Goal: Transaction & Acquisition: Book appointment/travel/reservation

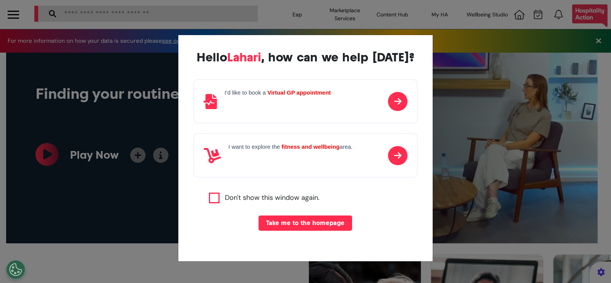
scroll to position [0, 305]
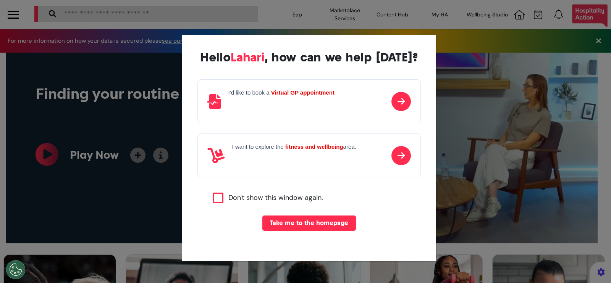
click at [304, 108] on p at bounding box center [281, 103] width 106 height 11
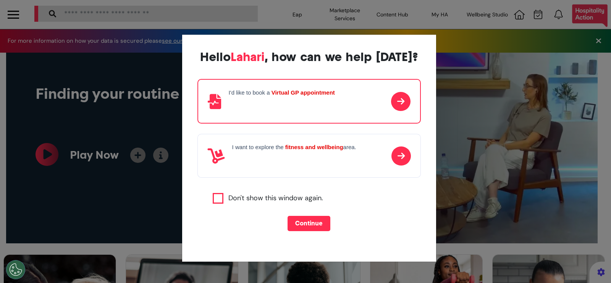
click at [310, 228] on button "Continue" at bounding box center [309, 223] width 43 height 15
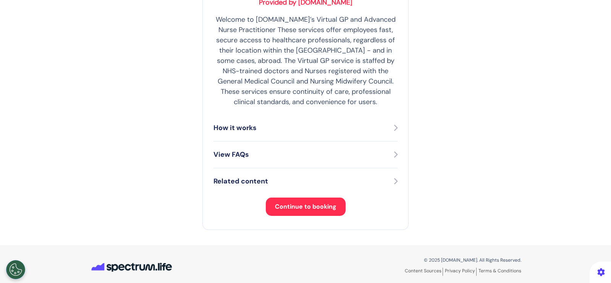
scroll to position [161, 0]
click at [309, 205] on span "Continue to booking" at bounding box center [305, 206] width 61 height 8
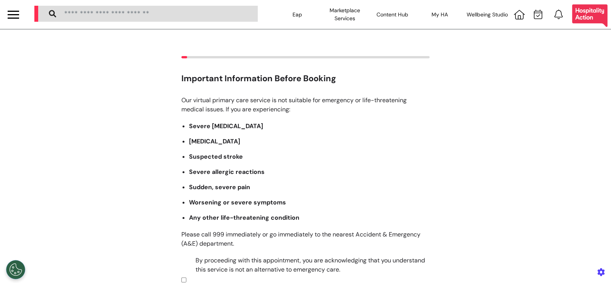
scroll to position [126, 0]
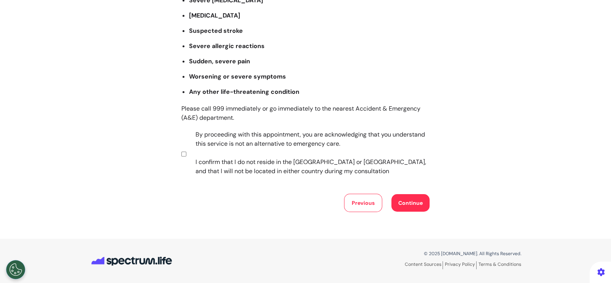
click at [413, 205] on button "Continue" at bounding box center [410, 203] width 38 height 18
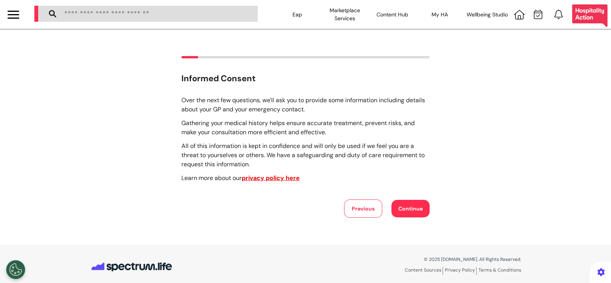
click at [413, 205] on button "Continue" at bounding box center [410, 209] width 38 height 18
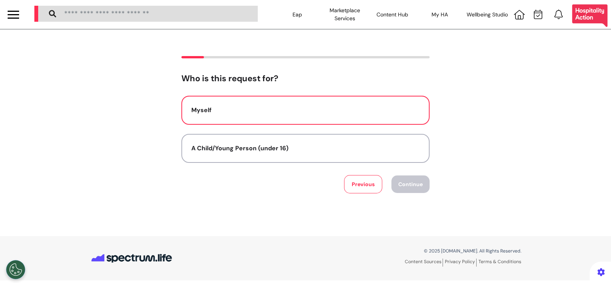
click at [364, 116] on button "Myself" at bounding box center [305, 110] width 248 height 29
click at [411, 182] on button "Continue" at bounding box center [410, 185] width 38 height 18
select select "******"
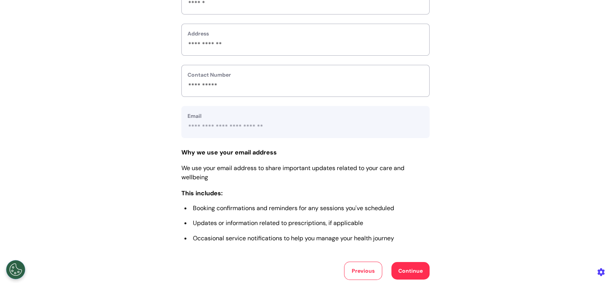
scroll to position [286, 0]
click at [403, 266] on button "Continue" at bounding box center [410, 271] width 38 height 18
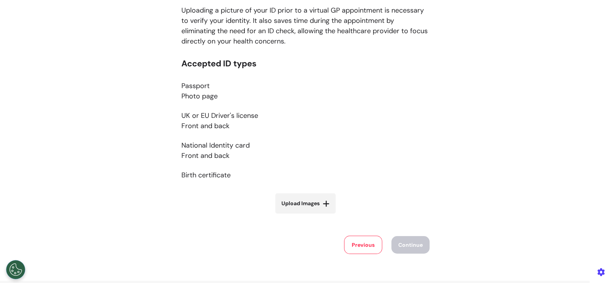
scroll to position [107, 0]
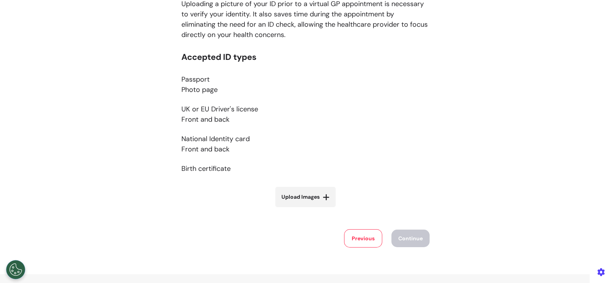
click at [311, 192] on label "Upload Images" at bounding box center [305, 197] width 60 height 20
click at [311, 209] on input "Upload Images" at bounding box center [305, 213] width 91 height 8
type input "**********"
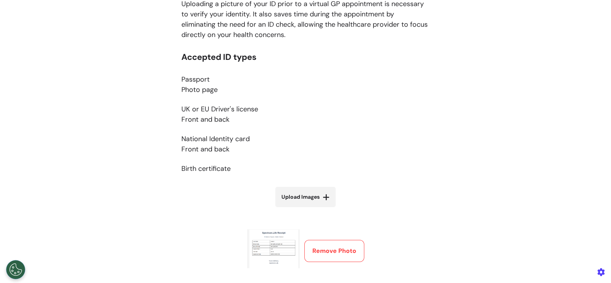
scroll to position [162, 0]
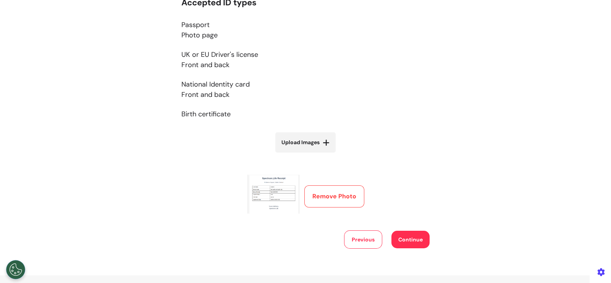
click at [407, 236] on button "Continue" at bounding box center [410, 240] width 38 height 18
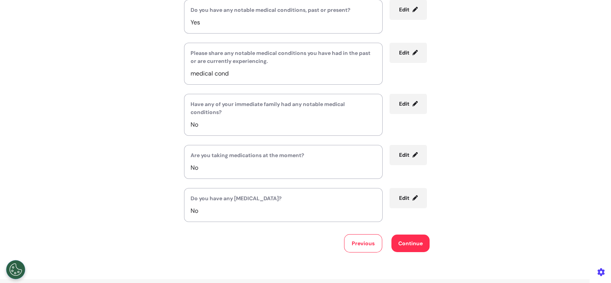
click at [414, 248] on button "Continue" at bounding box center [410, 244] width 38 height 18
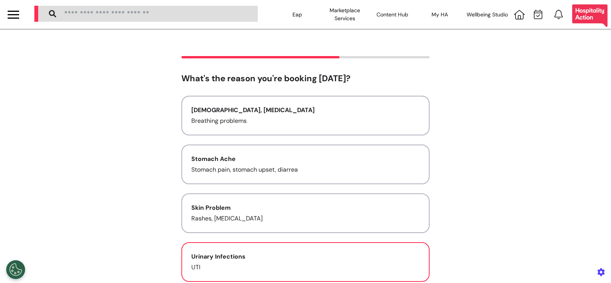
scroll to position [197, 0]
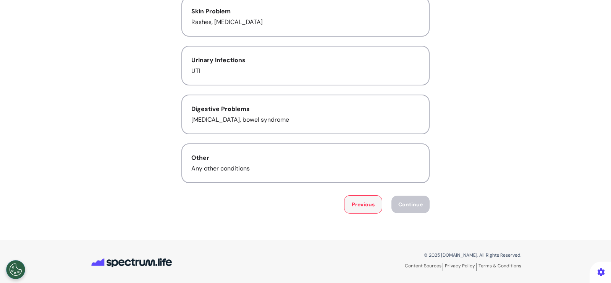
click at [361, 196] on button "Previous" at bounding box center [363, 205] width 38 height 18
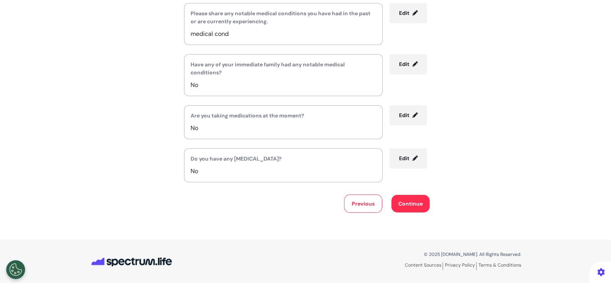
scroll to position [163, 0]
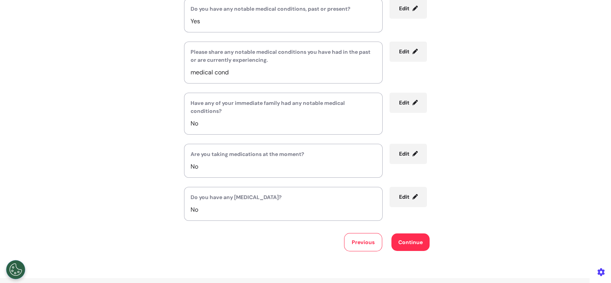
click at [416, 100] on button "Edit" at bounding box center [408, 103] width 37 height 20
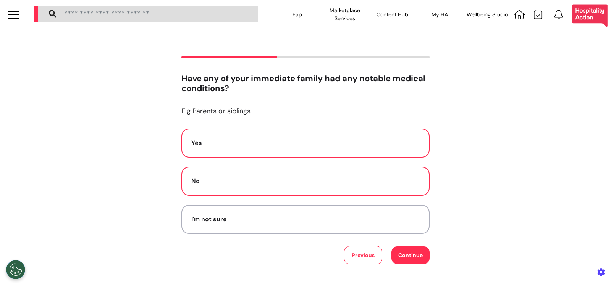
click at [240, 145] on div "Yes" at bounding box center [305, 143] width 228 height 9
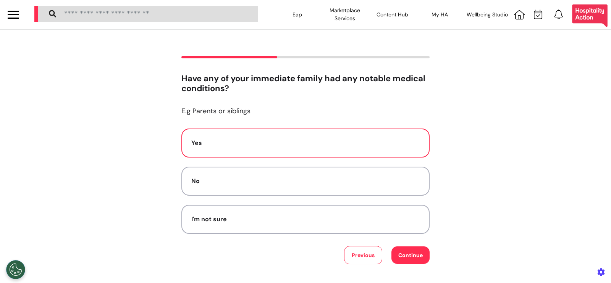
click at [232, 146] on div "Yes" at bounding box center [305, 143] width 228 height 9
click at [399, 252] on button "Continue" at bounding box center [410, 256] width 38 height 18
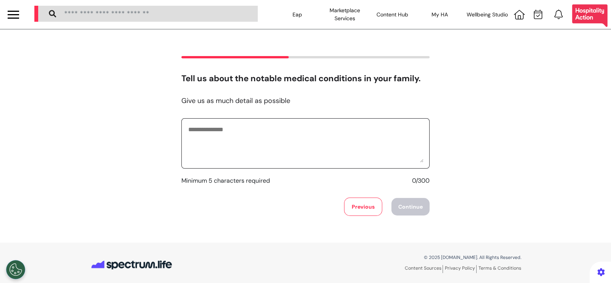
click at [289, 146] on textarea at bounding box center [306, 143] width 236 height 38
type textarea "**********"
click at [415, 205] on button "Continue" at bounding box center [410, 207] width 38 height 18
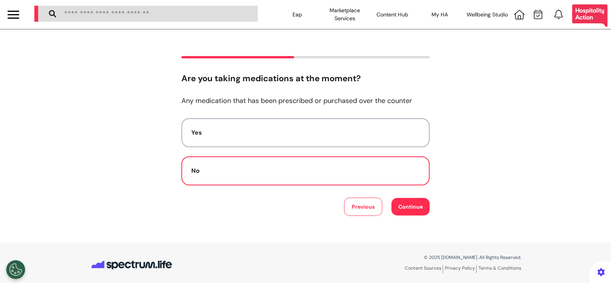
click at [406, 208] on button "Continue" at bounding box center [410, 207] width 38 height 18
click at [292, 168] on div "No" at bounding box center [305, 170] width 228 height 9
click at [411, 207] on button "Continue" at bounding box center [410, 207] width 38 height 18
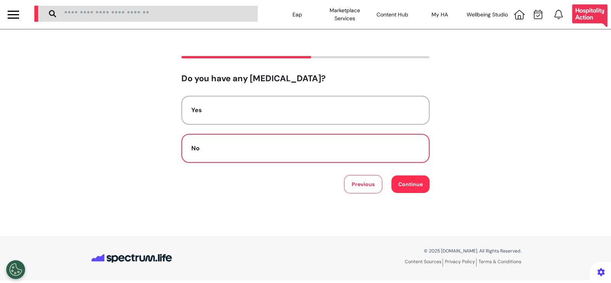
click at [411, 191] on button "Continue" at bounding box center [410, 185] width 38 height 18
click at [341, 146] on div "No" at bounding box center [305, 148] width 228 height 9
click at [401, 181] on button "Continue" at bounding box center [410, 185] width 38 height 18
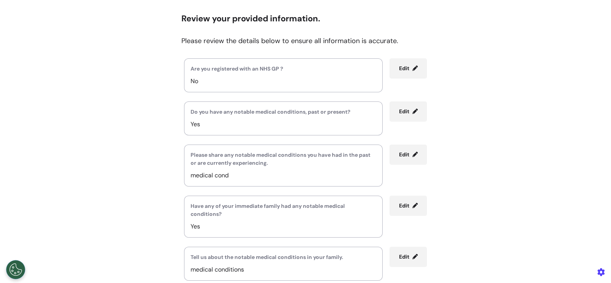
scroll to position [244, 0]
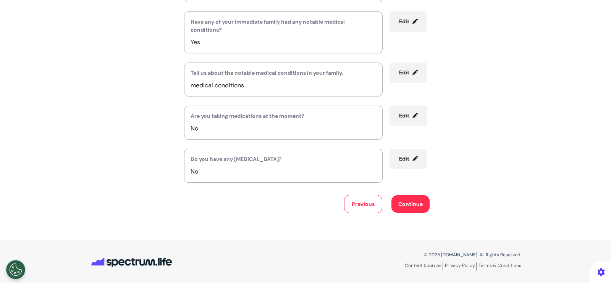
click at [421, 158] on button "Edit" at bounding box center [408, 159] width 37 height 20
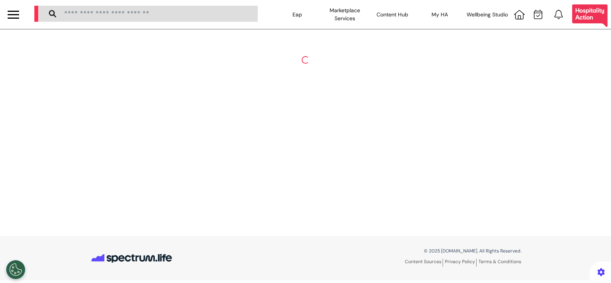
scroll to position [0, 0]
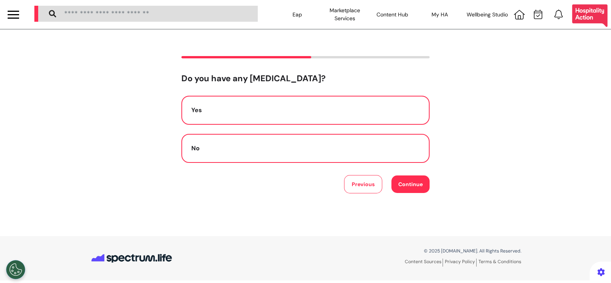
click at [283, 116] on button "Yes" at bounding box center [305, 110] width 248 height 29
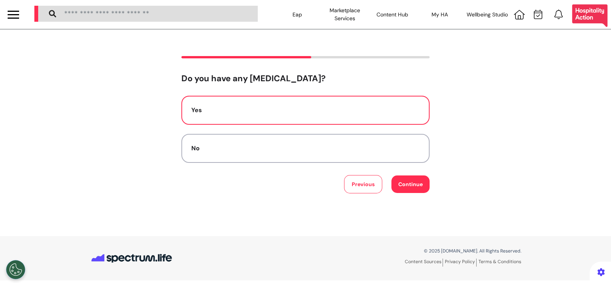
click at [411, 188] on button "Continue" at bounding box center [410, 185] width 38 height 18
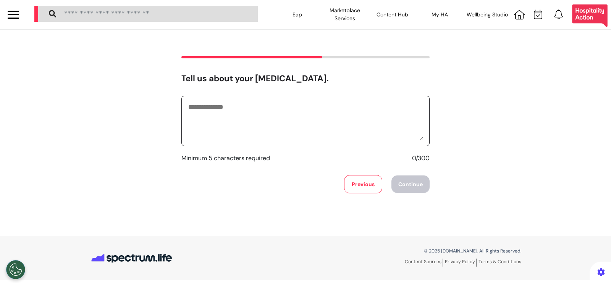
click at [300, 120] on textarea at bounding box center [306, 121] width 236 height 38
type textarea "*********"
click at [400, 186] on button "Continue" at bounding box center [410, 185] width 38 height 18
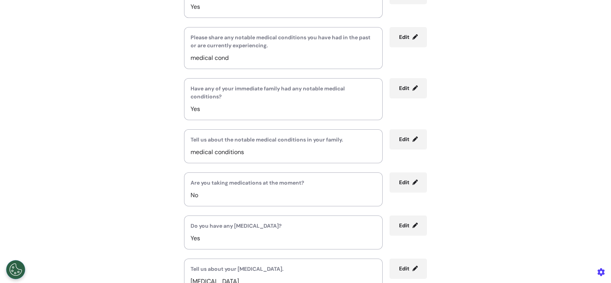
scroll to position [288, 0]
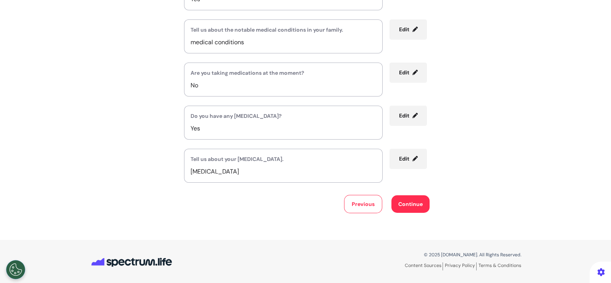
click at [413, 202] on button "Continue" at bounding box center [410, 205] width 38 height 18
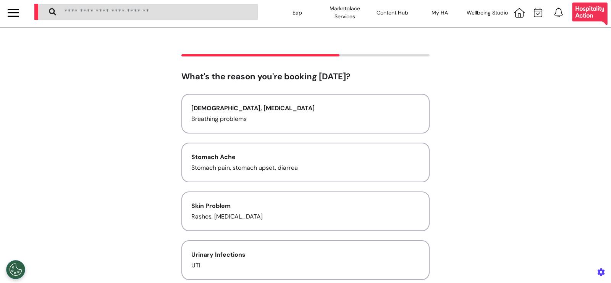
scroll to position [0, 0]
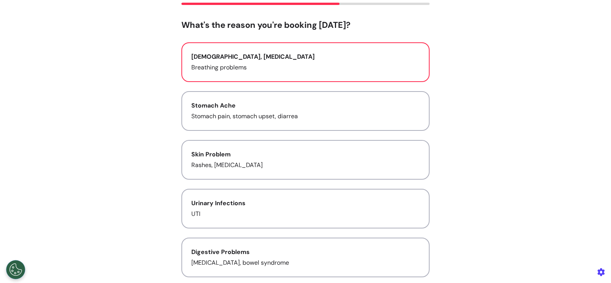
click at [312, 63] on p "Breathing problems" at bounding box center [305, 67] width 228 height 9
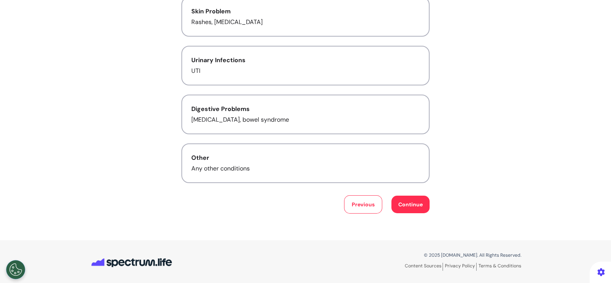
click at [412, 199] on button "Continue" at bounding box center [410, 205] width 38 height 18
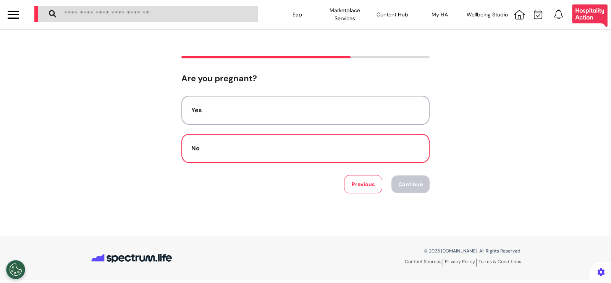
click at [354, 147] on div "No" at bounding box center [305, 148] width 228 height 9
click at [412, 186] on button "Continue" at bounding box center [410, 185] width 38 height 18
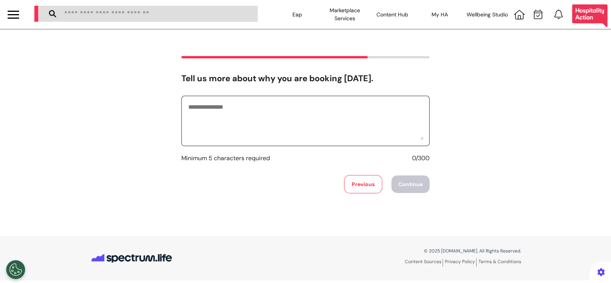
click at [293, 117] on textarea at bounding box center [306, 121] width 236 height 38
type textarea "**********"
click at [418, 188] on button "Continue" at bounding box center [410, 185] width 38 height 18
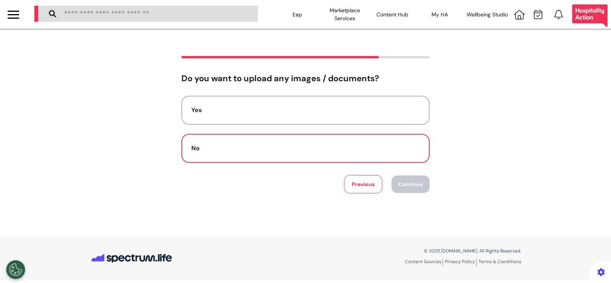
click at [302, 142] on button "No" at bounding box center [305, 148] width 248 height 29
click at [420, 186] on button "Continue" at bounding box center [410, 185] width 38 height 18
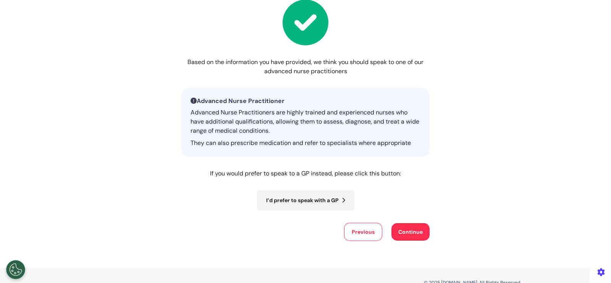
scroll to position [71, 0]
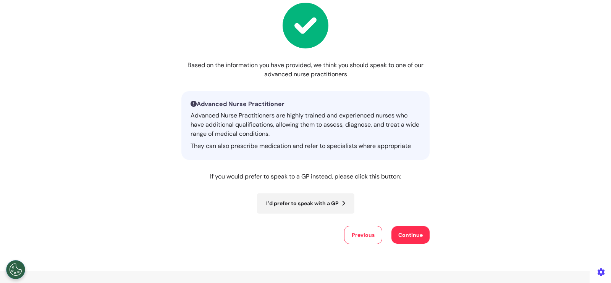
click at [404, 238] on button "Continue" at bounding box center [410, 235] width 38 height 18
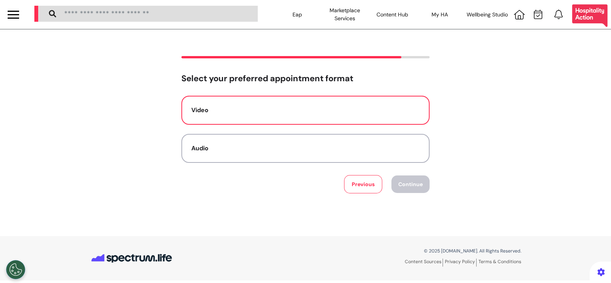
click at [364, 108] on div "Video" at bounding box center [305, 110] width 228 height 9
click at [411, 188] on button "Continue" at bounding box center [410, 185] width 38 height 18
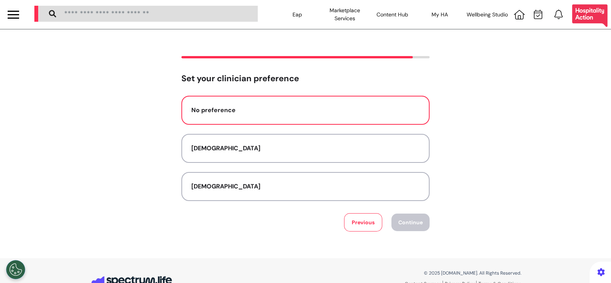
click at [352, 116] on button "No preference" at bounding box center [305, 110] width 248 height 29
click at [406, 223] on button "Continue" at bounding box center [410, 223] width 38 height 18
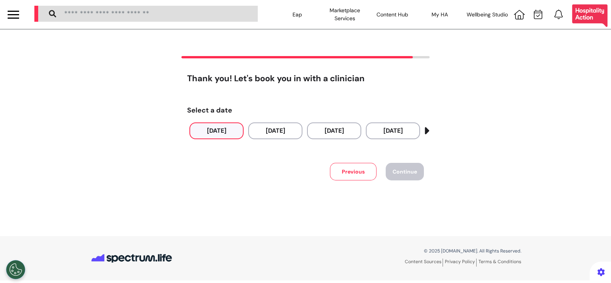
click at [223, 127] on button "[DATE]" at bounding box center [216, 131] width 54 height 17
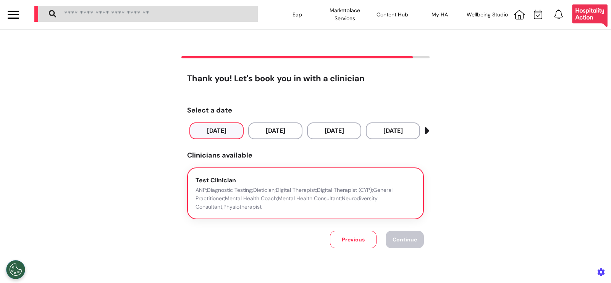
click at [249, 187] on p "ANP;Diagnostic Testing;Dietician;Digital Therapist;Digital Therapist (CYP);Gene…" at bounding box center [306, 198] width 220 height 25
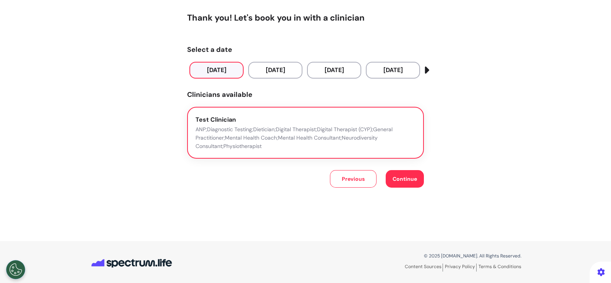
click at [412, 173] on button "Continue" at bounding box center [405, 179] width 38 height 18
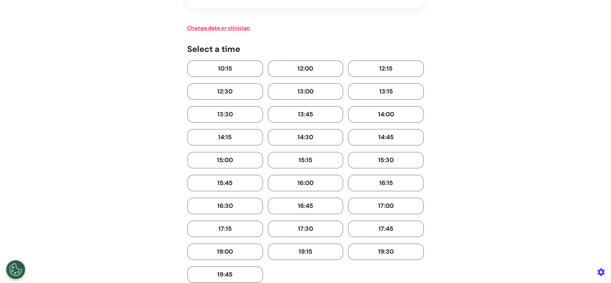
scroll to position [171, 0]
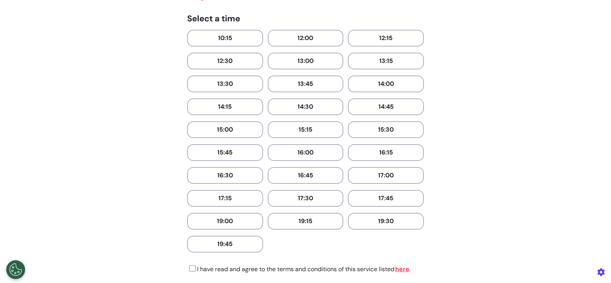
click at [189, 270] on button at bounding box center [192, 269] width 10 height 9
click at [235, 36] on button "10:15" at bounding box center [225, 38] width 76 height 17
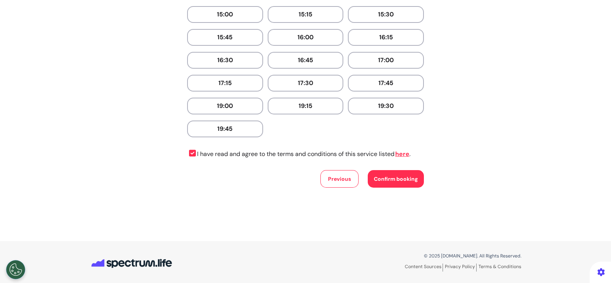
click at [398, 177] on span "Confirm booking" at bounding box center [396, 179] width 44 height 7
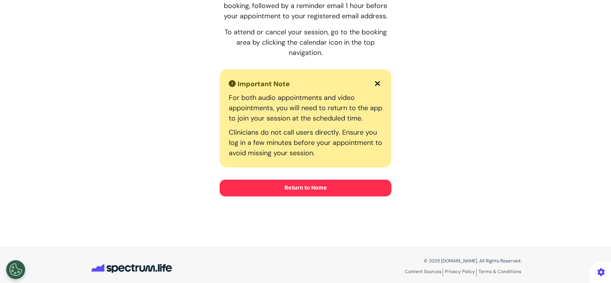
scroll to position [0, 0]
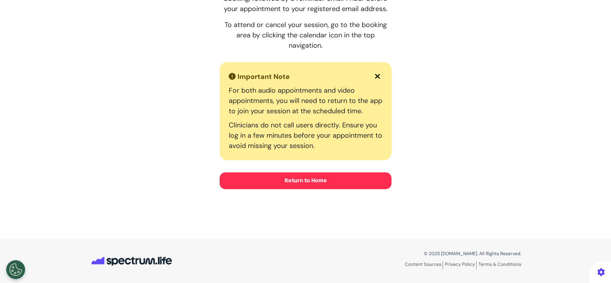
click at [365, 183] on button "Return to Home" at bounding box center [306, 181] width 172 height 17
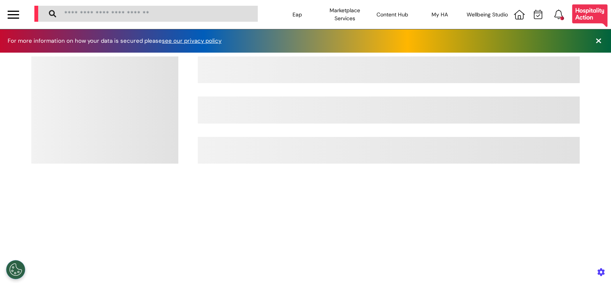
click at [535, 15] on body "Eap Marketplace Services Content Hub Insights Fitness Nutrition Wellbeing Be Ca…" at bounding box center [305, 141] width 611 height 283
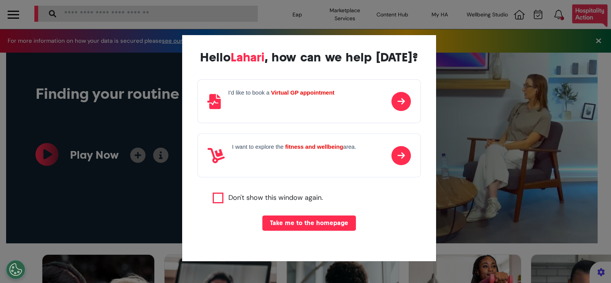
scroll to position [0, 305]
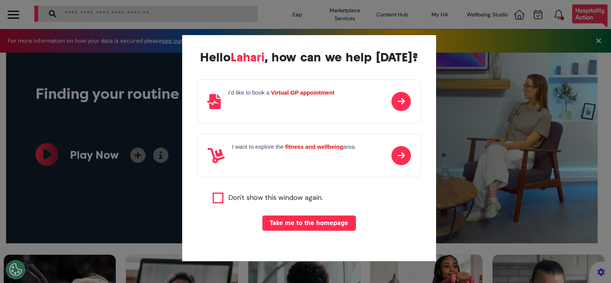
click at [529, 18] on div "Hello [PERSON_NAME] , how can we help [DATE]? I'd like to book a Virtual GP app…" at bounding box center [305, 141] width 611 height 283
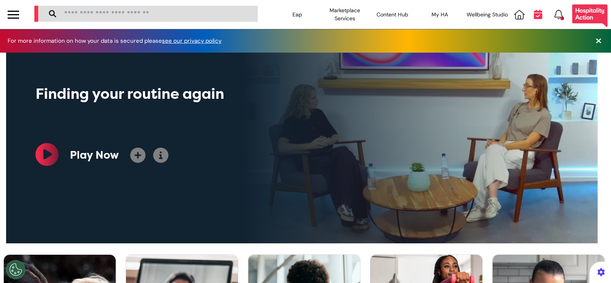
click at [534, 18] on icon at bounding box center [538, 15] width 8 height 10
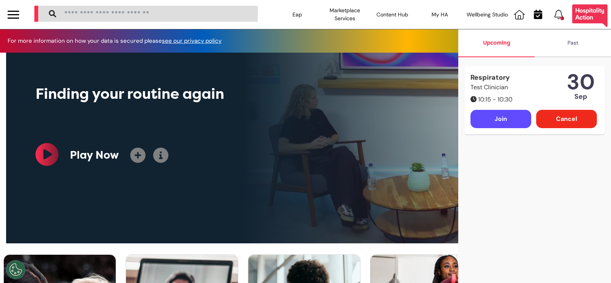
click at [558, 119] on div "Cancel" at bounding box center [566, 119] width 61 height 18
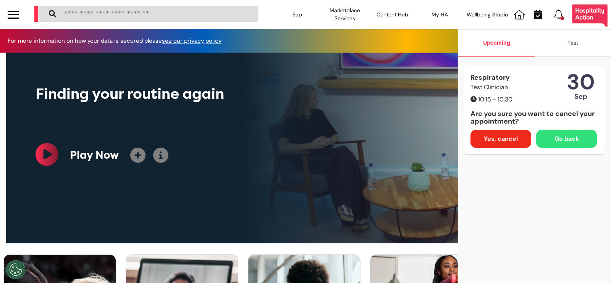
click at [495, 137] on span "Yes, cancel" at bounding box center [501, 138] width 34 height 9
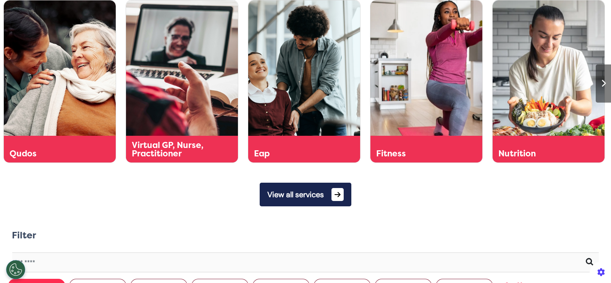
scroll to position [254, 0]
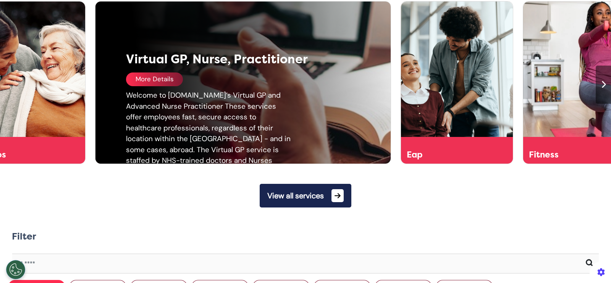
click at [166, 79] on div "More Details" at bounding box center [154, 80] width 57 height 14
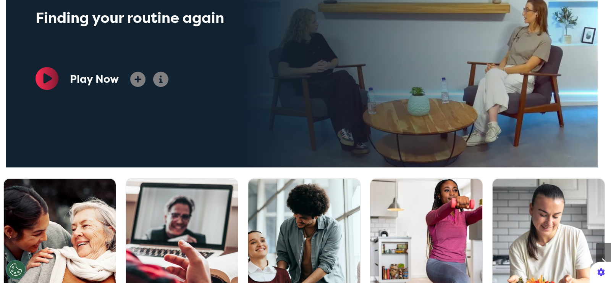
scroll to position [5, 0]
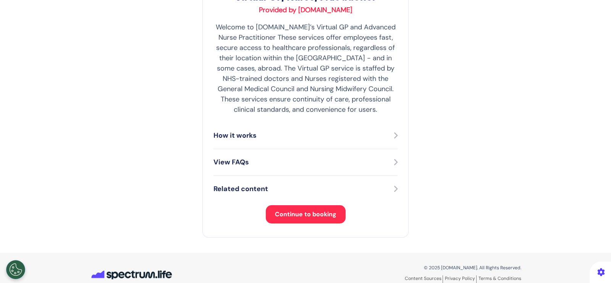
scroll to position [152, 0]
click at [312, 218] on button "Continue to booking" at bounding box center [306, 214] width 80 height 18
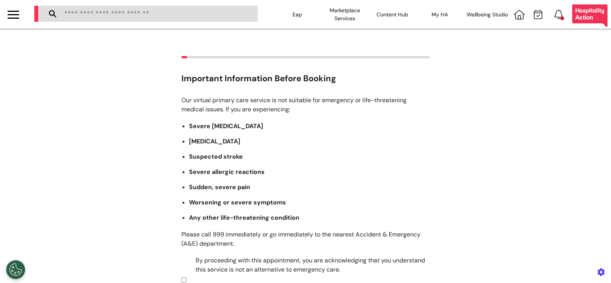
scroll to position [126, 0]
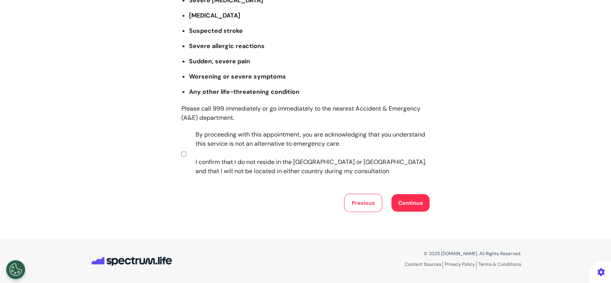
click at [414, 202] on button "Continue" at bounding box center [410, 203] width 38 height 18
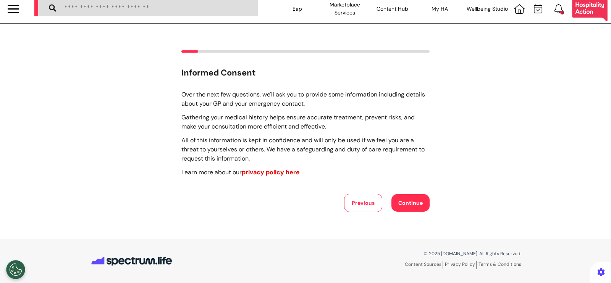
scroll to position [0, 0]
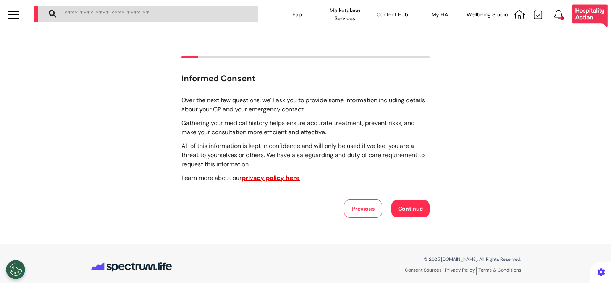
click at [414, 202] on button "Continue" at bounding box center [410, 209] width 38 height 18
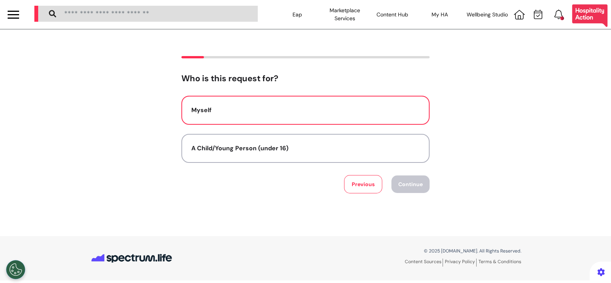
click at [311, 103] on button "Myself" at bounding box center [305, 110] width 248 height 29
click at [411, 182] on button "Continue" at bounding box center [410, 185] width 38 height 18
select select "******"
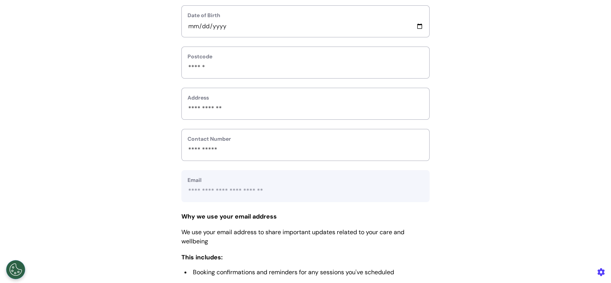
scroll to position [300, 0]
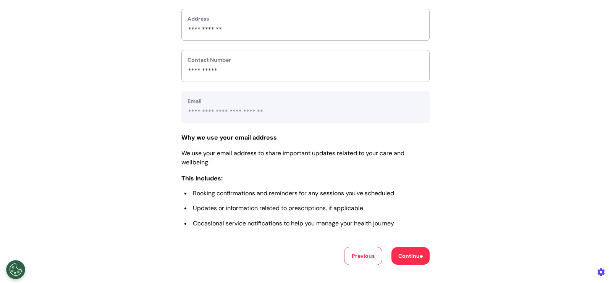
click at [404, 252] on button "Continue" at bounding box center [410, 256] width 38 height 18
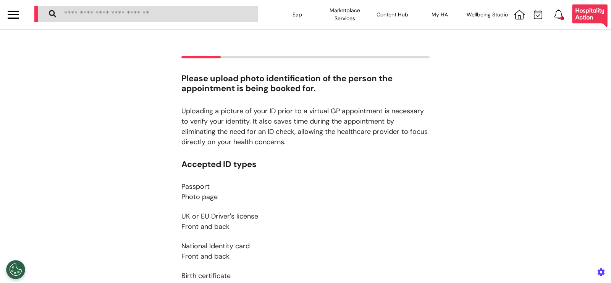
scroll to position [142, 0]
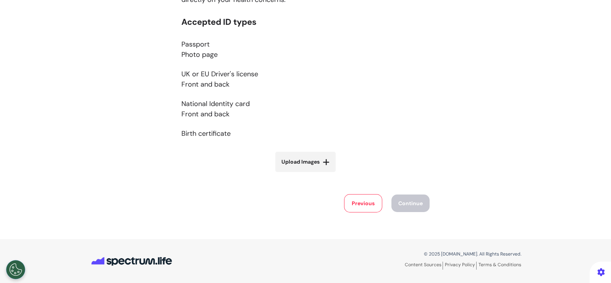
click at [323, 163] on icon at bounding box center [326, 162] width 7 height 8
click at [322, 174] on input "Upload Images" at bounding box center [305, 178] width 91 height 8
type input "**********"
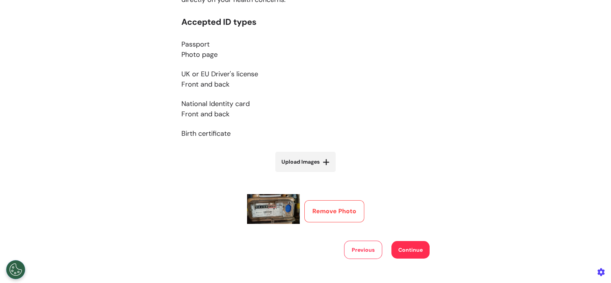
click at [410, 246] on button "Continue" at bounding box center [410, 250] width 38 height 18
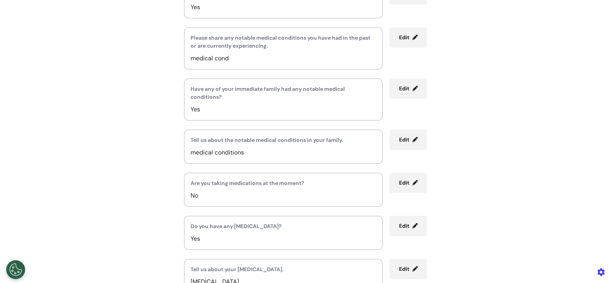
scroll to position [229, 0]
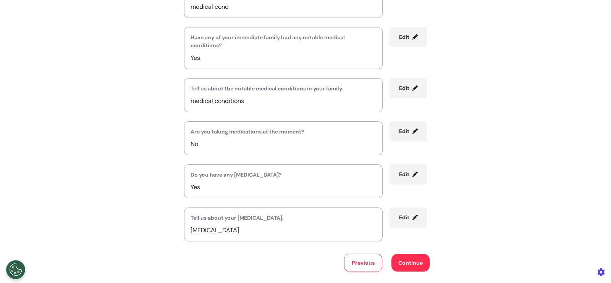
click at [398, 254] on button "Continue" at bounding box center [410, 263] width 38 height 18
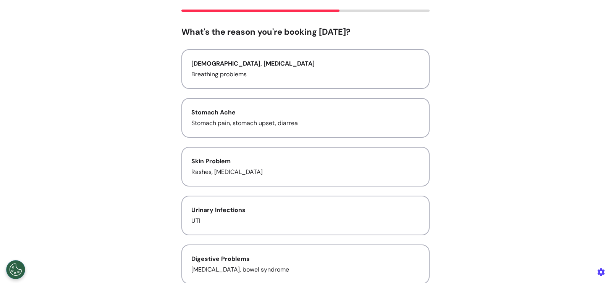
scroll to position [50, 0]
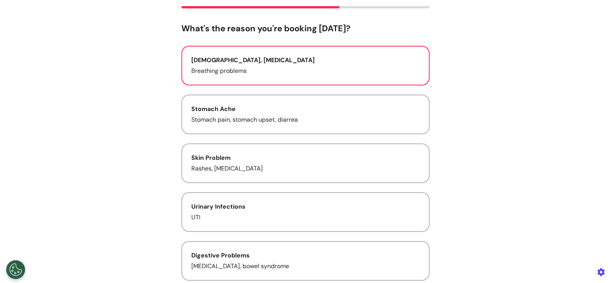
click at [297, 56] on div "[DEMOGRAPHIC_DATA], [MEDICAL_DATA]" at bounding box center [305, 60] width 228 height 9
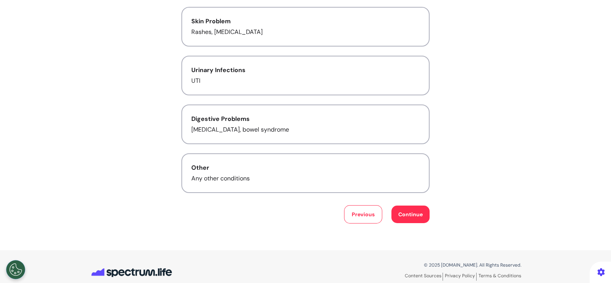
scroll to position [197, 0]
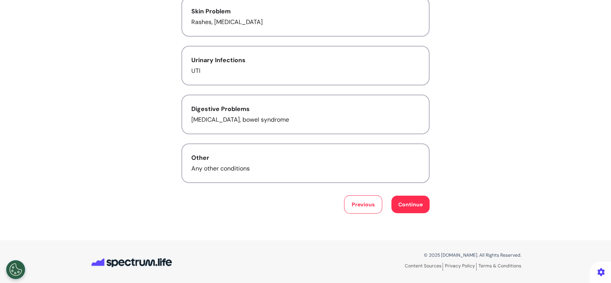
click at [405, 203] on button "Continue" at bounding box center [410, 205] width 38 height 18
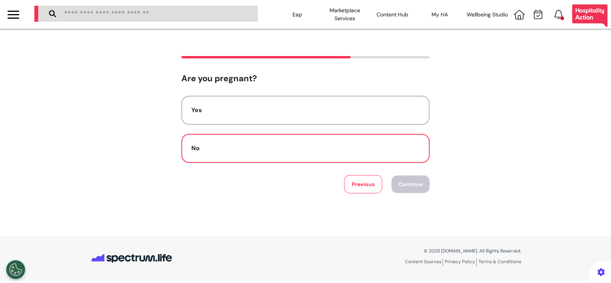
click at [295, 156] on button "No" at bounding box center [305, 148] width 248 height 29
click at [415, 188] on button "Continue" at bounding box center [410, 185] width 38 height 18
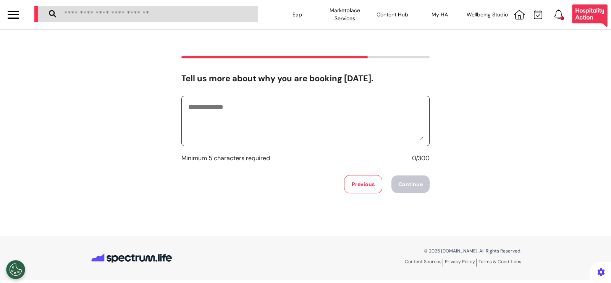
click at [300, 118] on textarea at bounding box center [306, 121] width 236 height 38
type textarea "**********"
click at [403, 182] on button "Continue" at bounding box center [410, 185] width 38 height 18
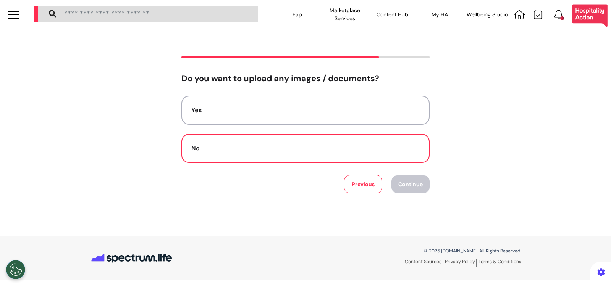
click at [344, 143] on button "No" at bounding box center [305, 148] width 248 height 29
click at [410, 186] on button "Continue" at bounding box center [410, 185] width 38 height 18
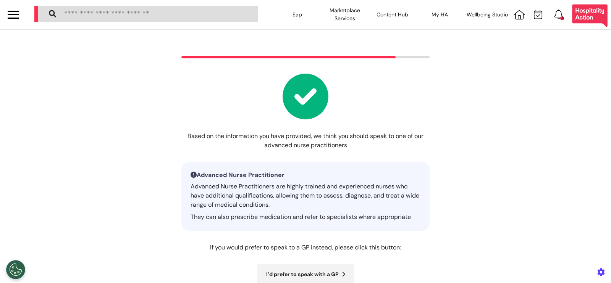
scroll to position [103, 0]
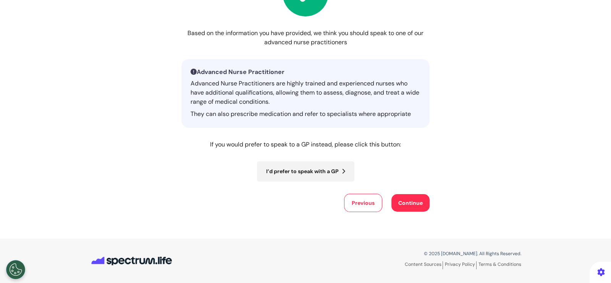
click at [395, 202] on button "Continue" at bounding box center [410, 203] width 38 height 18
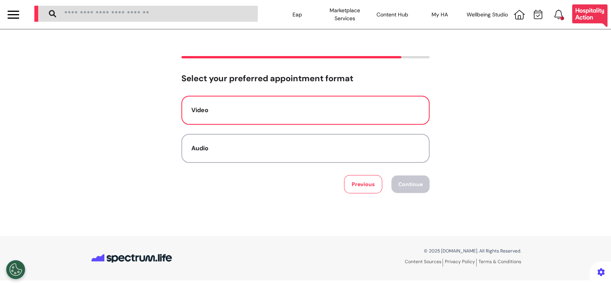
click at [325, 117] on button "Video" at bounding box center [305, 110] width 248 height 29
click at [401, 177] on button "Continue" at bounding box center [410, 185] width 38 height 18
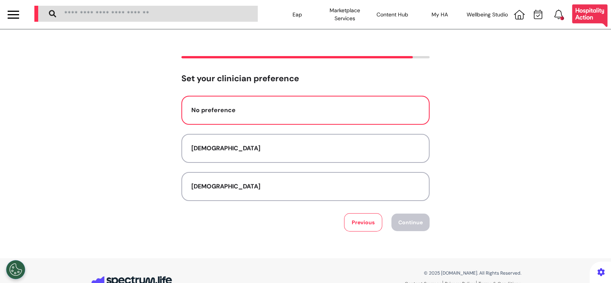
click at [287, 115] on button "No preference" at bounding box center [305, 110] width 248 height 29
click at [401, 222] on button "Continue" at bounding box center [410, 223] width 38 height 18
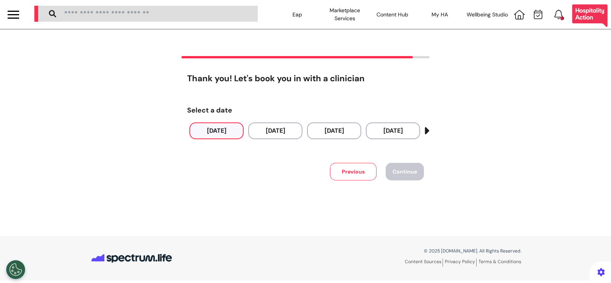
click at [212, 133] on button "[DATE]" at bounding box center [216, 131] width 54 height 17
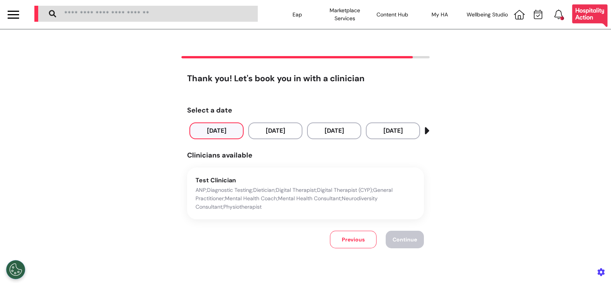
scroll to position [63, 0]
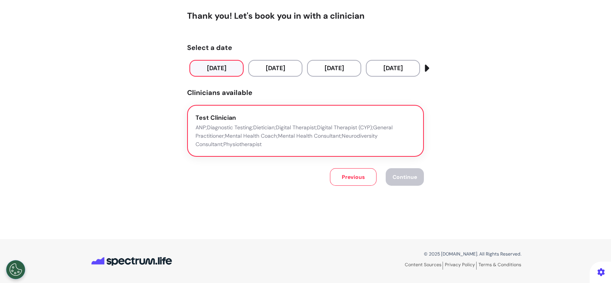
click at [250, 147] on p "ANP;Diagnostic Testing;Dietician;Digital Therapist;Digital Therapist (CYP);Gene…" at bounding box center [306, 135] width 220 height 25
click at [404, 180] on span "Continue" at bounding box center [405, 177] width 24 height 7
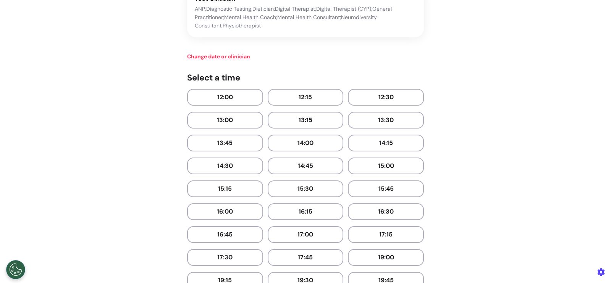
scroll to position [113, 0]
click at [221, 100] on button "12:00" at bounding box center [225, 97] width 76 height 17
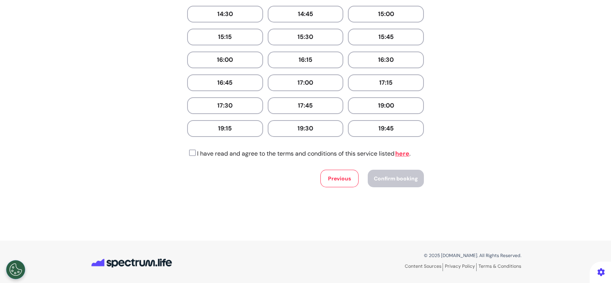
click at [191, 152] on icon at bounding box center [191, 153] width 9 height 8
click at [391, 175] on span "Confirm booking" at bounding box center [396, 178] width 44 height 7
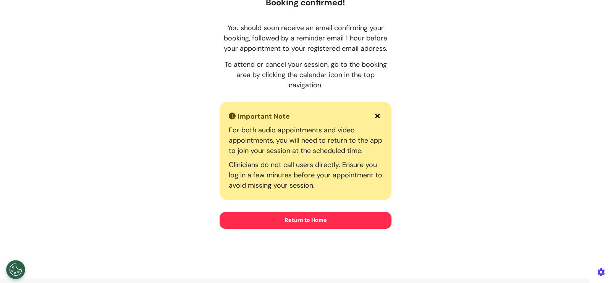
scroll to position [110, 0]
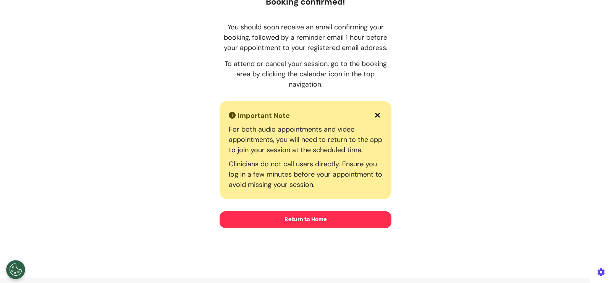
click at [332, 220] on button "Return to Home" at bounding box center [306, 220] width 172 height 17
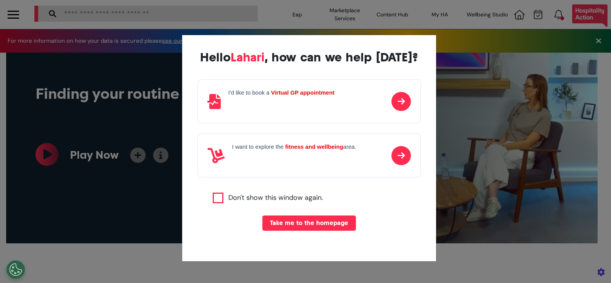
scroll to position [0, 305]
